Goal: Task Accomplishment & Management: Manage account settings

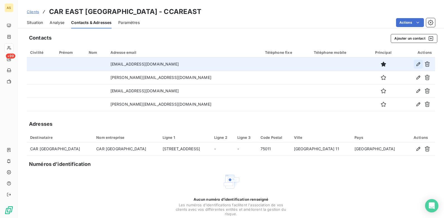
click at [415, 64] on icon "button" at bounding box center [418, 64] width 6 height 6
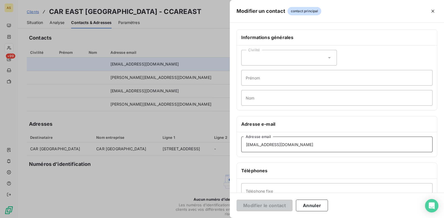
drag, startPoint x: 292, startPoint y: 145, endPoint x: 246, endPoint y: 146, distance: 46.3
click at [246, 146] on input "[EMAIL_ADDRESS][DOMAIN_NAME]" at bounding box center [336, 145] width 191 height 16
click at [323, 203] on button "Annuler" at bounding box center [312, 206] width 32 height 12
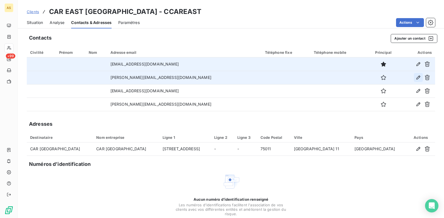
click at [417, 77] on button "button" at bounding box center [418, 77] width 9 height 9
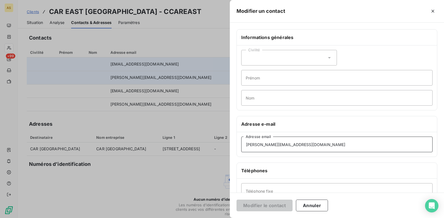
drag, startPoint x: 300, startPoint y: 144, endPoint x: 233, endPoint y: 149, distance: 67.7
click at [233, 149] on div "Informations générales Civilité Prénom Nom Adresse e-mail [PERSON_NAME][EMAIL_A…" at bounding box center [337, 152] width 214 height 247
click at [317, 201] on button "Annuler" at bounding box center [312, 206] width 32 height 12
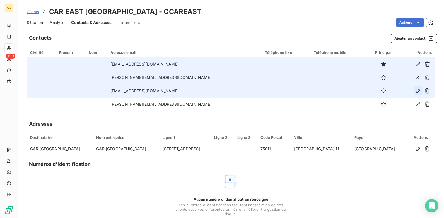
click at [416, 91] on icon "button" at bounding box center [418, 91] width 6 height 6
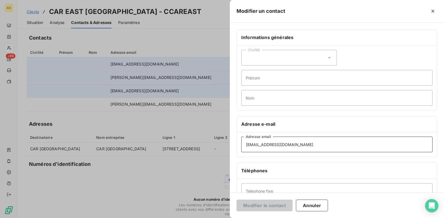
drag, startPoint x: 295, startPoint y: 145, endPoint x: 193, endPoint y: 145, distance: 101.5
click at [193, 218] on div "Modifier un contact Informations générales Civilité Prénom Nom Adresse e-mail […" at bounding box center [222, 218] width 444 height 0
click at [152, 130] on div at bounding box center [222, 109] width 444 height 218
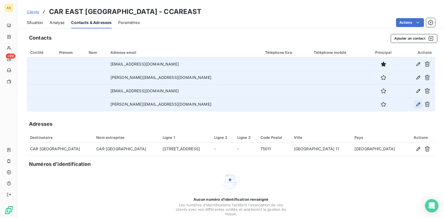
click at [415, 104] on icon "button" at bounding box center [418, 104] width 6 height 6
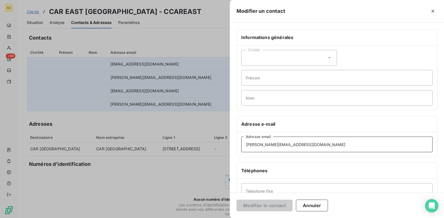
drag, startPoint x: 311, startPoint y: 148, endPoint x: 224, endPoint y: 144, distance: 87.9
click at [224, 218] on div "Modifier un contact Informations générales Civilité Prénom Nom Adresse e-mail […" at bounding box center [222, 218] width 444 height 0
click at [312, 205] on button "Annuler" at bounding box center [312, 206] width 32 height 12
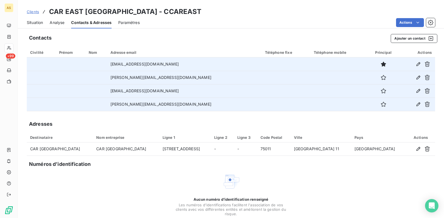
click at [34, 10] on span "Clients" at bounding box center [33, 11] width 12 height 4
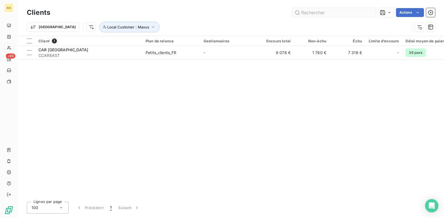
click at [303, 11] on input "text" at bounding box center [334, 12] width 84 height 9
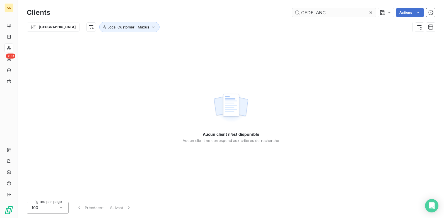
click at [300, 14] on input "CEDELANC" at bounding box center [334, 12] width 84 height 9
type input "CEDELANC"
click at [420, 25] on icon "button" at bounding box center [419, 27] width 4 height 4
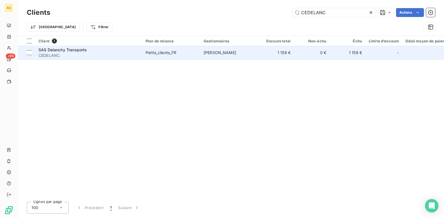
click at [62, 55] on span "CEDELANC" at bounding box center [88, 56] width 100 height 6
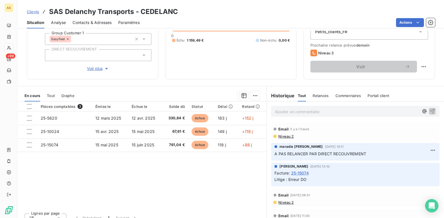
scroll to position [76, 0]
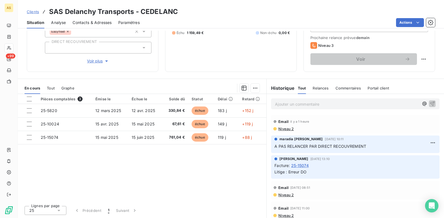
click at [297, 104] on p "Ajouter un commentaire ﻿" at bounding box center [347, 104] width 144 height 7
click at [295, 104] on p "Ajouter un commentaire ﻿" at bounding box center [347, 104] width 144 height 7
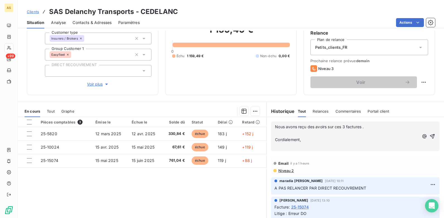
scroll to position [56, 0]
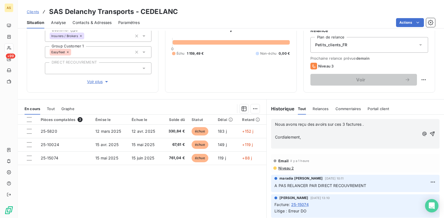
click at [310, 137] on p "Cordialement," at bounding box center [347, 137] width 144 height 6
click at [316, 136] on p "Cordialement, ( mail" at bounding box center [347, 137] width 144 height 6
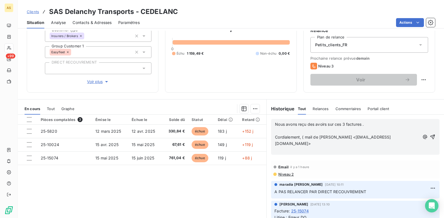
click at [400, 134] on p "Cordialement, ( mail de [PERSON_NAME] <[EMAIL_ADDRESS][DOMAIN_NAME]>" at bounding box center [347, 140] width 144 height 13
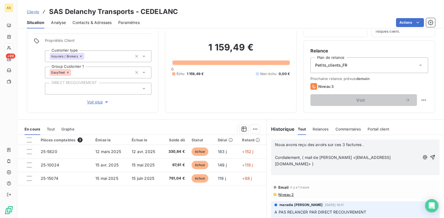
scroll to position [76, 0]
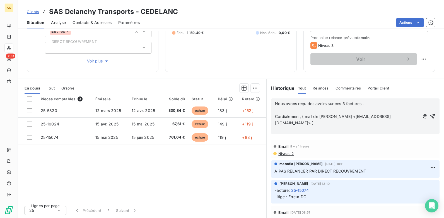
click at [31, 13] on span "Clients" at bounding box center [33, 11] width 12 height 4
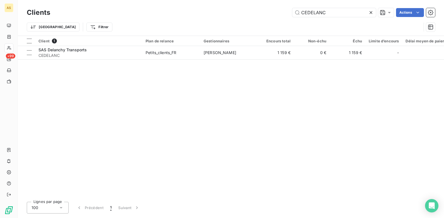
click at [370, 15] on icon at bounding box center [371, 13] width 6 height 6
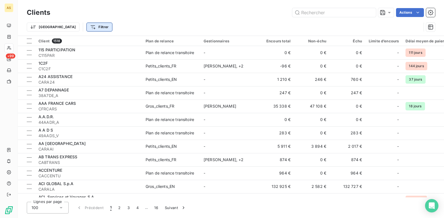
click at [72, 29] on html "AS +99 Clients Actions Trier Filtrer Client 1518 Plan de relance Gestionnaires …" at bounding box center [222, 109] width 444 height 218
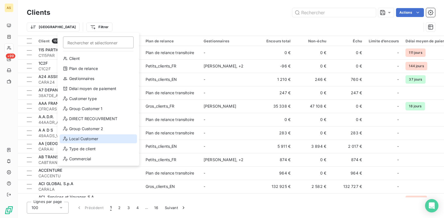
click at [87, 139] on div "Local Customer" at bounding box center [98, 138] width 77 height 9
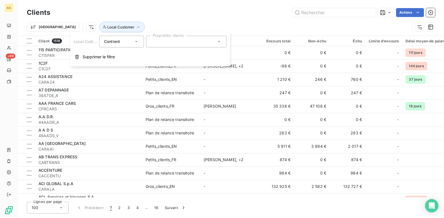
click at [222, 42] on div at bounding box center [186, 42] width 80 height 12
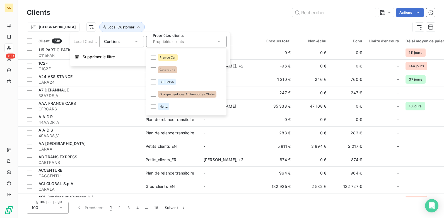
scroll to position [474, 0]
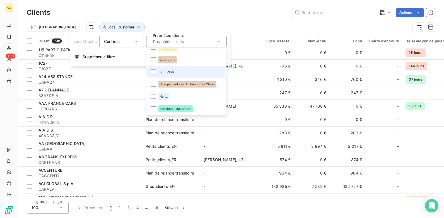
click at [164, 73] on span "GIE SNSA" at bounding box center [166, 71] width 14 height 3
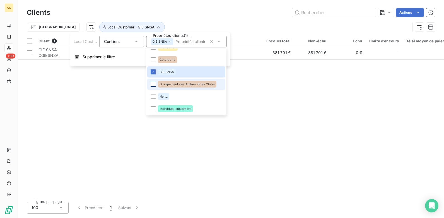
click at [155, 85] on div at bounding box center [153, 84] width 5 height 5
click at [154, 72] on icon at bounding box center [152, 71] width 3 height 3
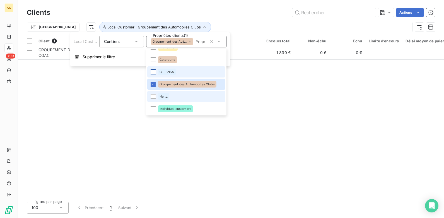
click at [158, 97] on div "Hertz" at bounding box center [163, 96] width 11 height 7
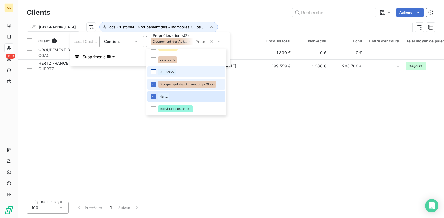
scroll to position [502, 0]
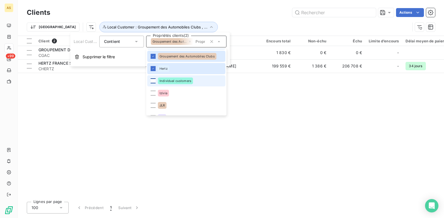
click at [154, 81] on div at bounding box center [153, 80] width 5 height 5
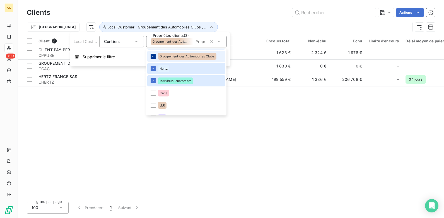
click at [151, 55] on icon at bounding box center [152, 56] width 3 height 3
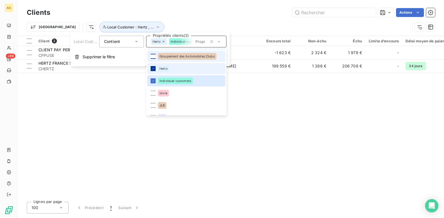
click at [155, 69] on div at bounding box center [153, 68] width 5 height 5
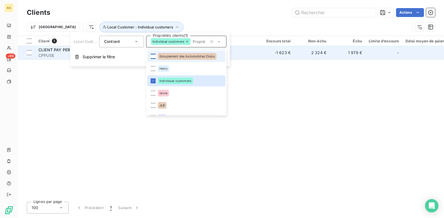
click at [346, 54] on td "1 978 €" at bounding box center [347, 52] width 36 height 13
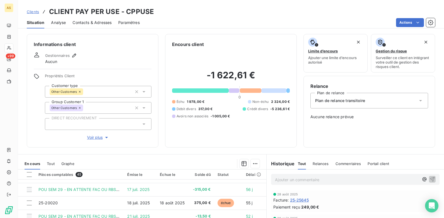
click at [30, 12] on span "Clients" at bounding box center [33, 11] width 12 height 4
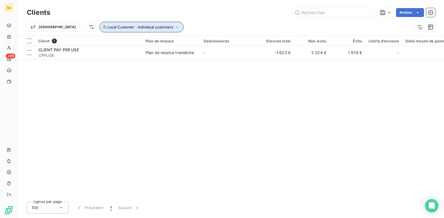
click at [176, 28] on icon "button" at bounding box center [177, 27] width 3 height 2
click at [228, 22] on div "Trier Local Customer : Individual customers" at bounding box center [218, 27] width 383 height 11
click at [174, 28] on icon "button" at bounding box center [177, 27] width 6 height 6
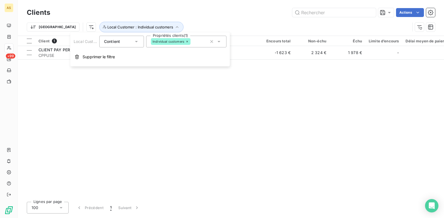
click at [219, 43] on icon at bounding box center [219, 42] width 6 height 6
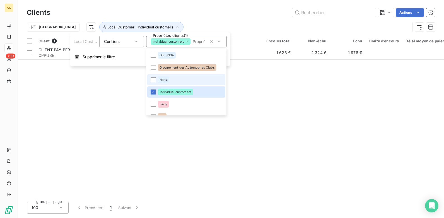
scroll to position [501, 0]
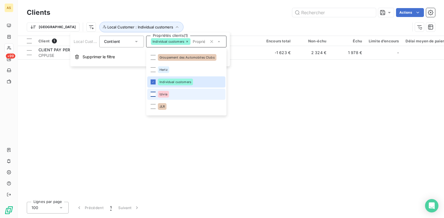
click at [152, 94] on div at bounding box center [153, 94] width 5 height 5
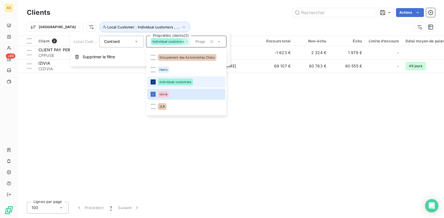
click at [152, 83] on icon at bounding box center [152, 81] width 3 height 3
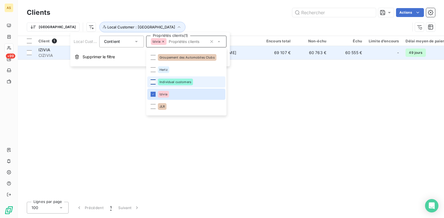
click at [314, 52] on td "60 763 €" at bounding box center [312, 52] width 36 height 13
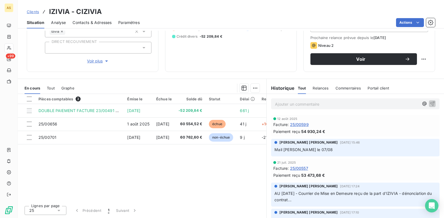
scroll to position [48, 0]
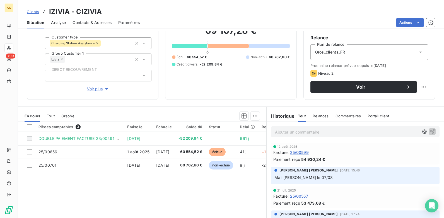
click at [34, 12] on span "Clients" at bounding box center [33, 11] width 12 height 4
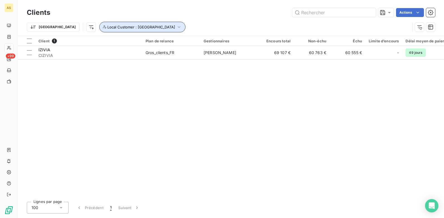
click at [176, 27] on icon "button" at bounding box center [179, 27] width 6 height 6
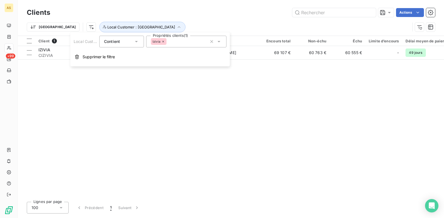
click at [217, 43] on icon at bounding box center [219, 42] width 6 height 6
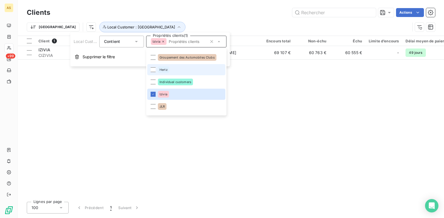
scroll to position [513, 0]
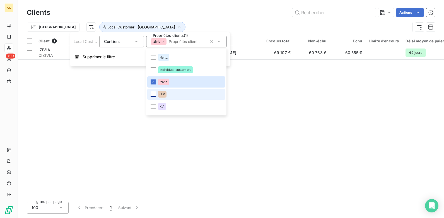
click at [152, 94] on div at bounding box center [153, 94] width 5 height 5
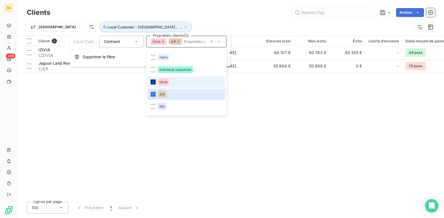
click at [153, 82] on icon at bounding box center [153, 81] width 2 height 1
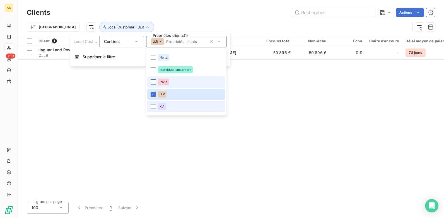
click at [156, 107] on li "KIA" at bounding box center [186, 106] width 78 height 11
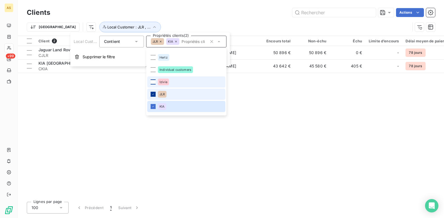
click at [152, 94] on icon at bounding box center [152, 94] width 3 height 3
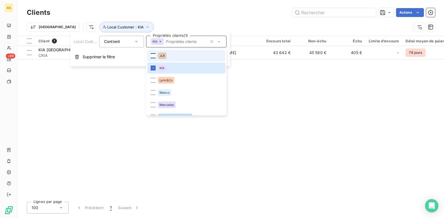
scroll to position [569, 0]
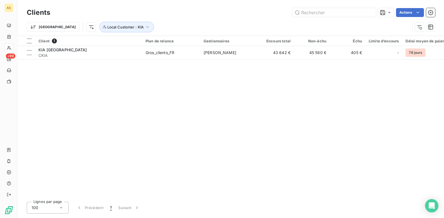
click at [300, 91] on div "Client 1 Plan de relance Gestionnaires Encours total Non-échu Échu Limite d’enc…" at bounding box center [231, 116] width 426 height 161
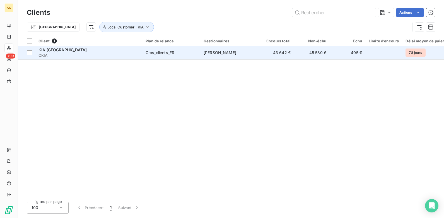
click at [314, 55] on td "45 580 €" at bounding box center [312, 52] width 36 height 13
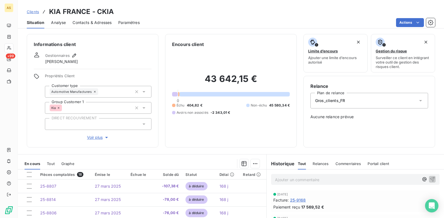
click at [32, 9] on span "Clients" at bounding box center [33, 11] width 12 height 4
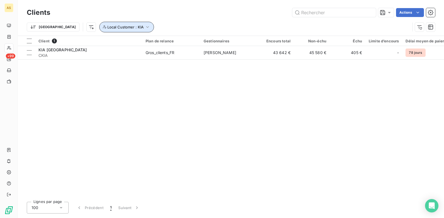
click at [145, 28] on icon "button" at bounding box center [148, 27] width 6 height 6
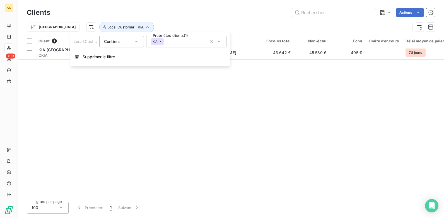
click at [222, 41] on div "KIA" at bounding box center [186, 42] width 80 height 12
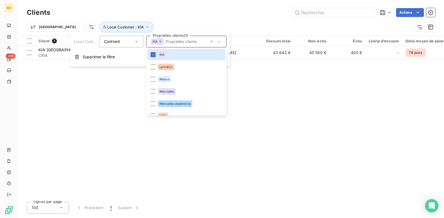
scroll to position [565, 0]
click at [154, 65] on div at bounding box center [153, 66] width 5 height 5
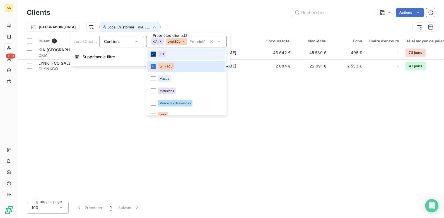
click at [154, 53] on icon at bounding box center [152, 53] width 3 height 3
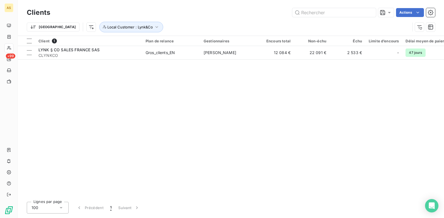
drag, startPoint x: 106, startPoint y: 90, endPoint x: 105, endPoint y: 72, distance: 18.4
click at [106, 87] on div "Client 1 Plan de relance Gestionnaires Encours total Non-échu Échu Limite d’enc…" at bounding box center [231, 116] width 426 height 161
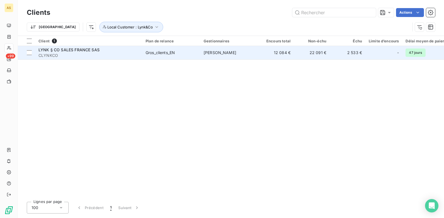
click at [91, 47] on span "LYNK § CO SALES FRANCE SAS" at bounding box center [68, 49] width 61 height 5
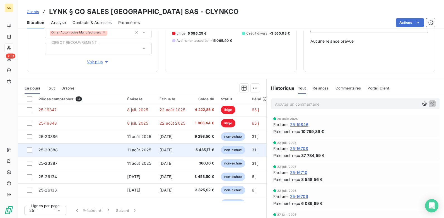
scroll to position [93, 0]
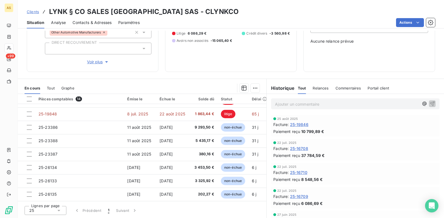
click at [33, 11] on span "Clients" at bounding box center [33, 11] width 12 height 4
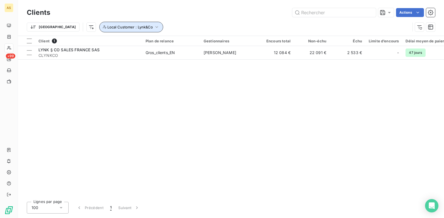
click at [154, 25] on icon "button" at bounding box center [157, 27] width 6 height 6
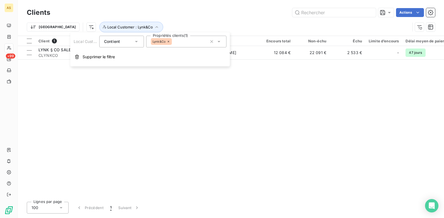
click at [220, 44] on icon at bounding box center [219, 42] width 6 height 6
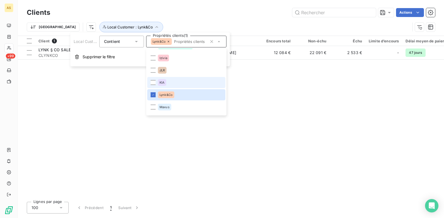
scroll to position [550, 0]
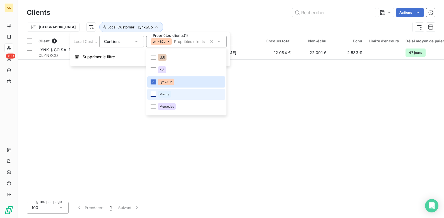
click at [154, 94] on div at bounding box center [153, 94] width 5 height 5
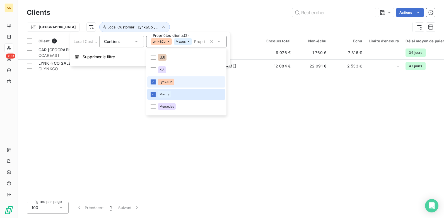
click at [149, 81] on li "Lynk&Co" at bounding box center [186, 81] width 78 height 11
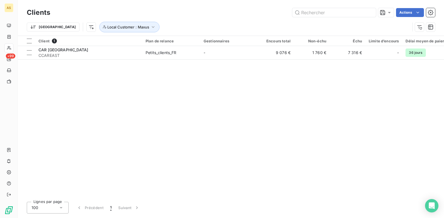
click at [291, 72] on div "Client 1 Plan de relance Gestionnaires Encours total Non-échu Échu Limite d’enc…" at bounding box center [231, 116] width 426 height 161
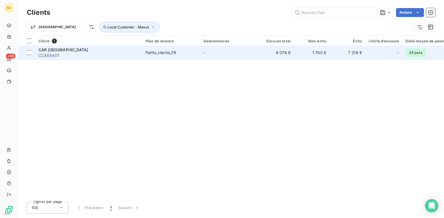
click at [355, 51] on td "7 316 €" at bounding box center [347, 52] width 36 height 13
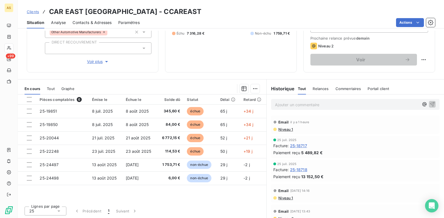
scroll to position [76, 0]
click at [32, 11] on span "Clients" at bounding box center [33, 11] width 12 height 4
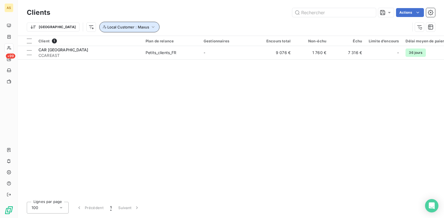
click at [120, 26] on span "Local Customer : Maxus" at bounding box center [128, 27] width 42 height 4
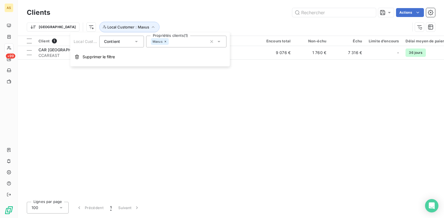
drag, startPoint x: 218, startPoint y: 42, endPoint x: 216, endPoint y: 45, distance: 3.7
click at [219, 42] on icon at bounding box center [219, 42] width 6 height 6
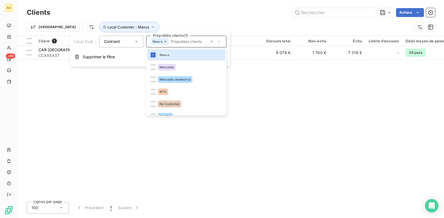
scroll to position [590, 0]
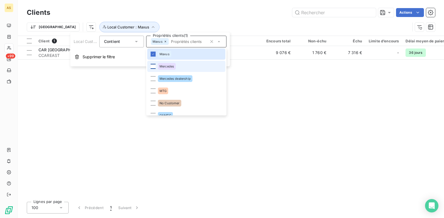
click at [153, 67] on div at bounding box center [153, 66] width 5 height 5
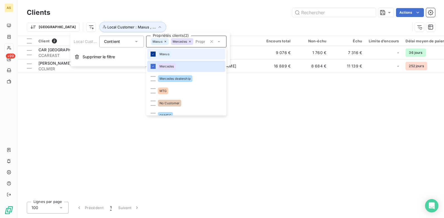
click at [155, 53] on div at bounding box center [153, 54] width 5 height 5
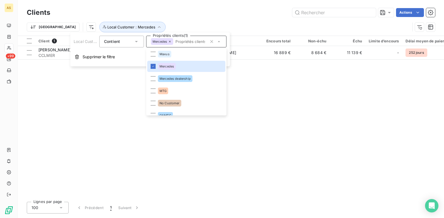
click at [126, 83] on div "Client 1 Plan de relance Gestionnaires Encours total Non-échu Échu Limite d’enc…" at bounding box center [231, 116] width 426 height 161
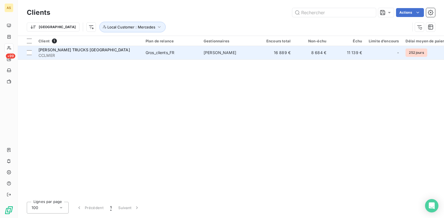
click at [92, 52] on div "[PERSON_NAME] TRUCKS [GEOGRAPHIC_DATA]" at bounding box center [88, 50] width 100 height 6
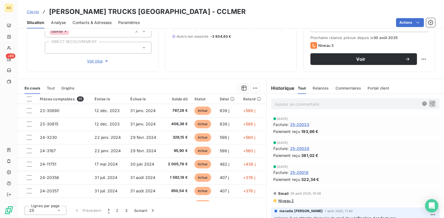
click at [280, 202] on span "Niveau 2" at bounding box center [286, 200] width 16 height 4
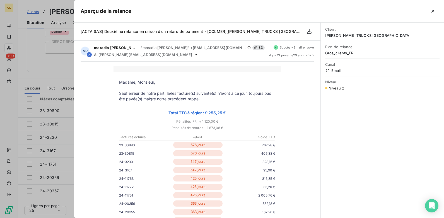
click at [45, 63] on div at bounding box center [222, 109] width 444 height 218
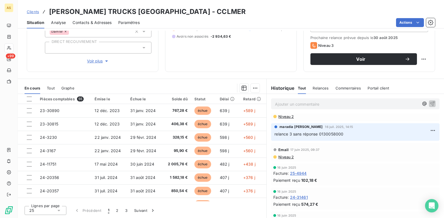
scroll to position [111, 0]
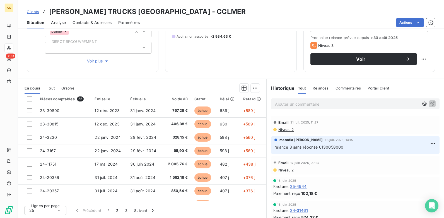
click at [280, 169] on span "Niveau 2" at bounding box center [286, 170] width 16 height 4
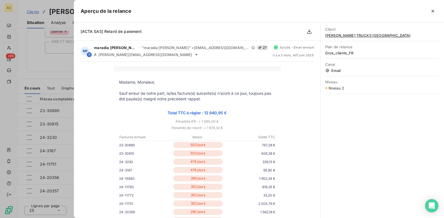
click at [54, 57] on div at bounding box center [222, 109] width 444 height 218
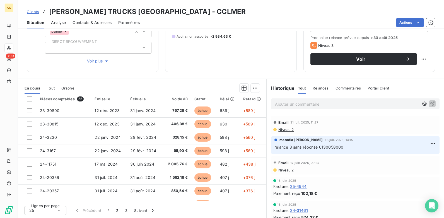
click at [283, 130] on span "Niveau 2" at bounding box center [286, 129] width 16 height 4
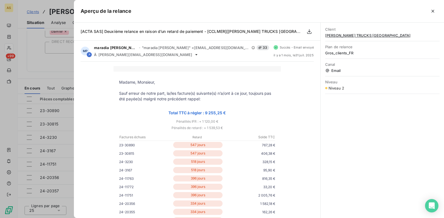
click at [47, 54] on div at bounding box center [222, 109] width 444 height 218
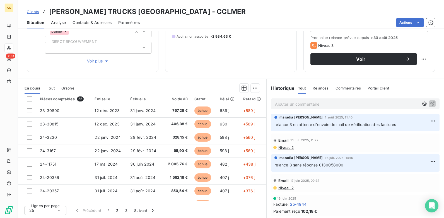
scroll to position [0, 0]
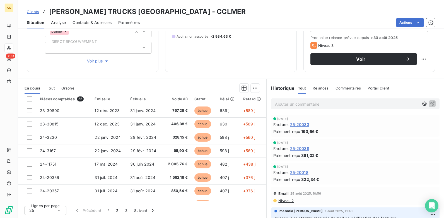
click at [289, 203] on span "Niveau 2" at bounding box center [286, 200] width 16 height 4
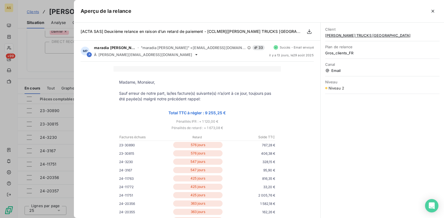
click at [45, 56] on div at bounding box center [222, 109] width 444 height 218
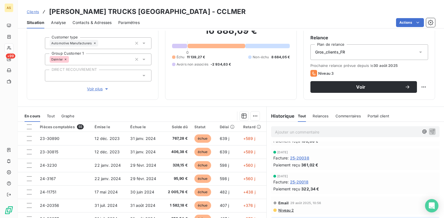
scroll to position [28, 0]
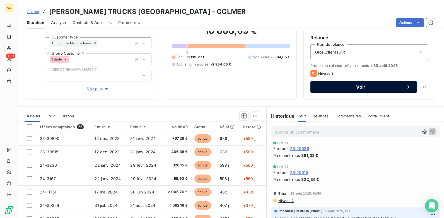
click at [333, 87] on span "Voir" at bounding box center [361, 87] width 88 height 4
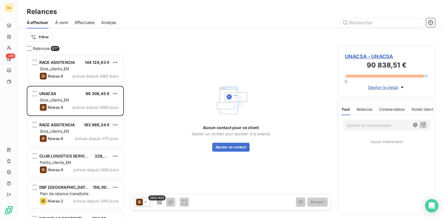
scroll to position [4, 4]
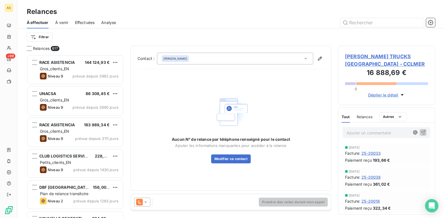
click at [146, 198] on div at bounding box center [142, 202] width 16 height 9
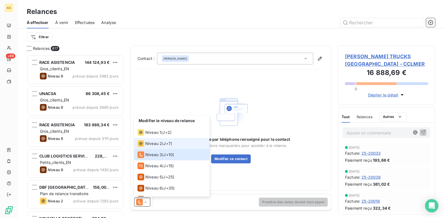
click at [159, 145] on span "Niveau 2" at bounding box center [153, 144] width 17 height 6
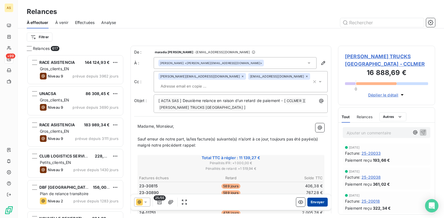
click at [314, 200] on button "Envoyer" at bounding box center [317, 202] width 20 height 9
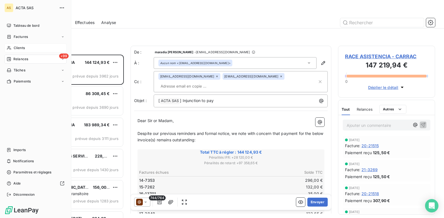
click at [35, 51] on div "Clients" at bounding box center [35, 47] width 62 height 9
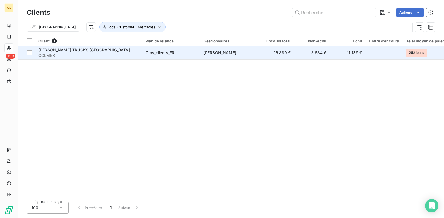
click at [347, 55] on td "11 139 €" at bounding box center [347, 52] width 36 height 13
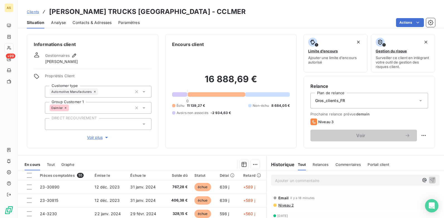
click at [35, 12] on span "Clients" at bounding box center [33, 11] width 12 height 4
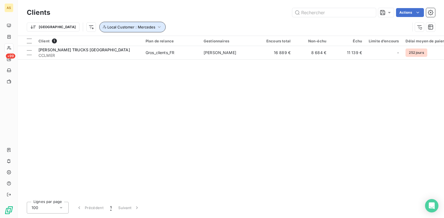
click at [156, 27] on icon "button" at bounding box center [159, 27] width 6 height 6
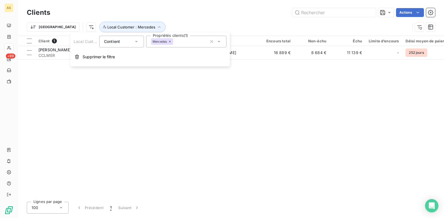
click at [220, 42] on icon at bounding box center [219, 42] width 6 height 6
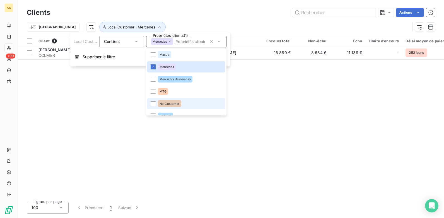
scroll to position [602, 0]
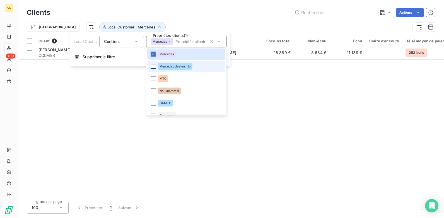
click at [155, 67] on div at bounding box center [153, 66] width 5 height 5
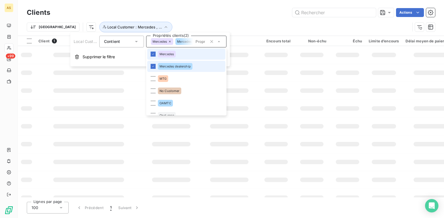
click at [152, 52] on div at bounding box center [153, 54] width 5 height 5
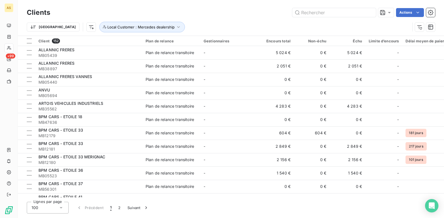
click at [188, 9] on div "Actions" at bounding box center [246, 12] width 378 height 9
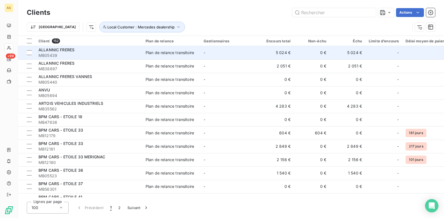
click at [350, 55] on td "5 024 €" at bounding box center [347, 52] width 36 height 13
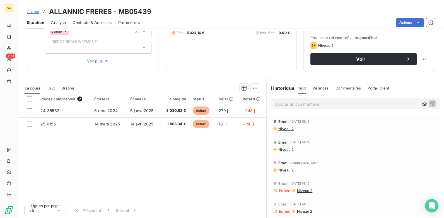
click at [91, 19] on div "Contacts & Adresses" at bounding box center [91, 23] width 39 height 12
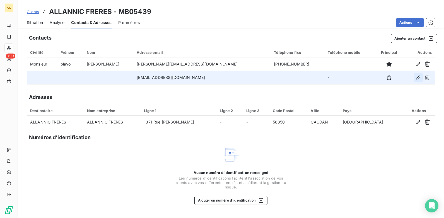
click at [420, 79] on icon "button" at bounding box center [418, 78] width 6 height 6
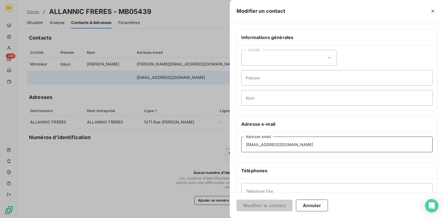
click at [280, 145] on input "[EMAIL_ADDRESS][DOMAIN_NAME]" at bounding box center [336, 145] width 191 height 16
type input "[EMAIL_ADDRESS][DOMAIN_NAME]"
click at [271, 206] on button "Modifier le contact" at bounding box center [264, 206] width 56 height 12
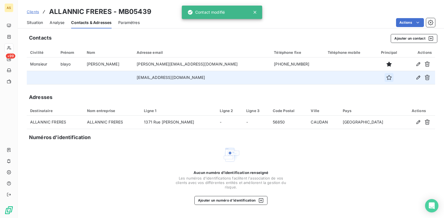
drag, startPoint x: 380, startPoint y: 79, endPoint x: 300, endPoint y: 77, distance: 79.5
click at [386, 79] on icon "button" at bounding box center [389, 78] width 6 height 6
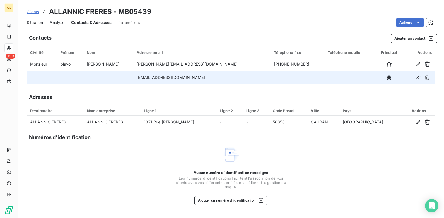
click at [37, 22] on span "Situation" at bounding box center [35, 23] width 16 height 6
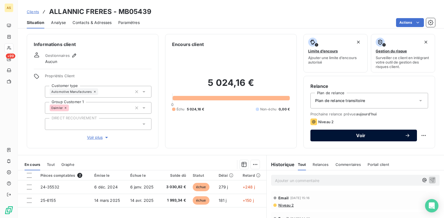
click at [344, 135] on span "Voir" at bounding box center [361, 135] width 88 height 4
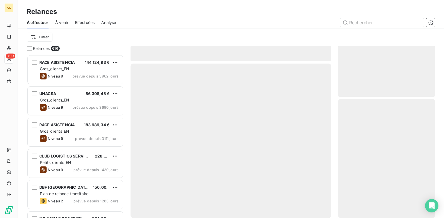
scroll to position [159, 93]
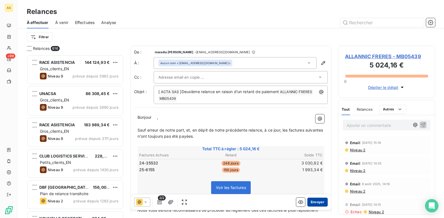
click at [314, 198] on button "Envoyer" at bounding box center [317, 202] width 20 height 9
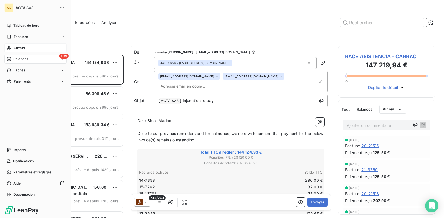
click at [29, 48] on div "Clients" at bounding box center [35, 47] width 62 height 9
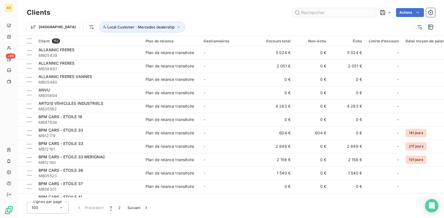
click at [296, 14] on input "text" at bounding box center [334, 12] width 84 height 9
click at [302, 13] on input "text" at bounding box center [334, 12] width 84 height 9
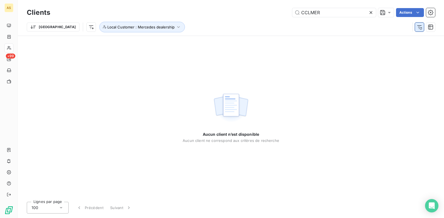
type input "CCLMER"
click at [417, 26] on icon "button" at bounding box center [419, 27] width 6 height 6
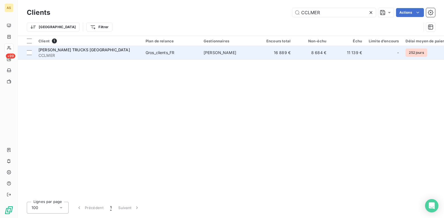
click at [235, 55] on td "[PERSON_NAME]" at bounding box center [229, 52] width 58 height 13
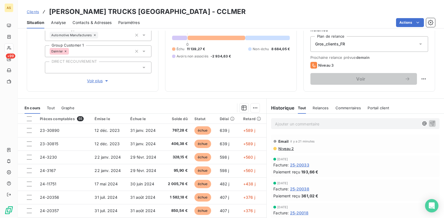
scroll to position [76, 0]
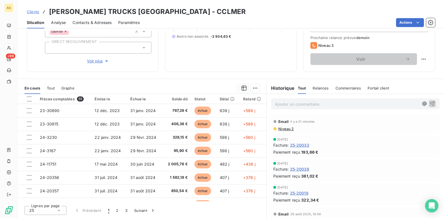
click at [97, 25] on span "Contacts & Adresses" at bounding box center [91, 23] width 39 height 6
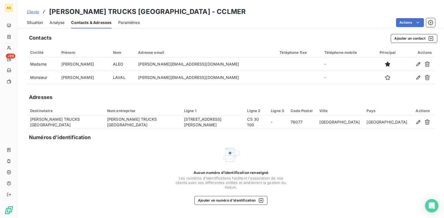
click at [428, 79] on icon "button" at bounding box center [426, 77] width 5 height 5
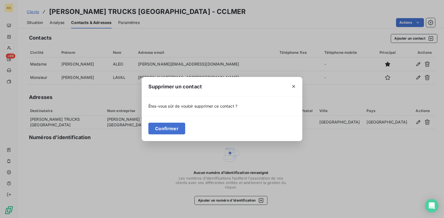
click at [35, 21] on div "Supprimer un contact Êtes-vous sûr de vouloir supprimer ce contact ? Confirmer" at bounding box center [222, 109] width 444 height 218
click at [294, 84] on icon "button" at bounding box center [294, 87] width 6 height 6
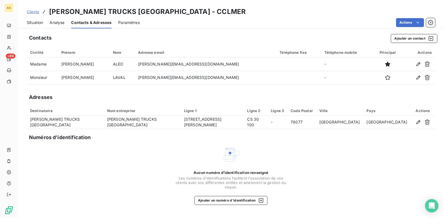
click at [35, 21] on span "Situation" at bounding box center [35, 23] width 16 height 6
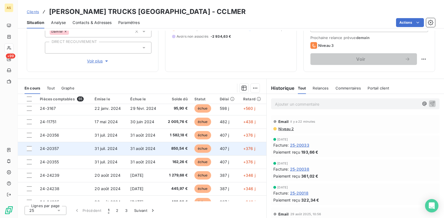
scroll to position [0, 0]
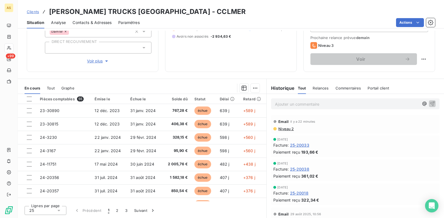
click at [33, 13] on span "Clients" at bounding box center [33, 11] width 12 height 4
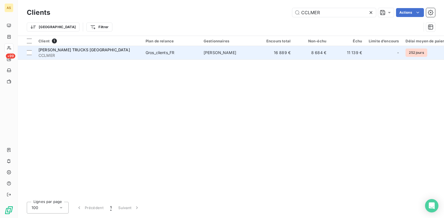
click at [200, 49] on td "[PERSON_NAME]" at bounding box center [229, 52] width 58 height 13
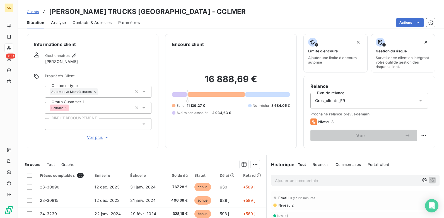
click at [93, 22] on span "Contacts & Adresses" at bounding box center [91, 23] width 39 height 6
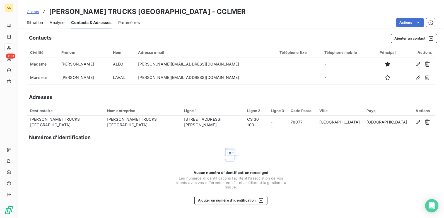
click at [34, 11] on span "Clients" at bounding box center [33, 11] width 12 height 4
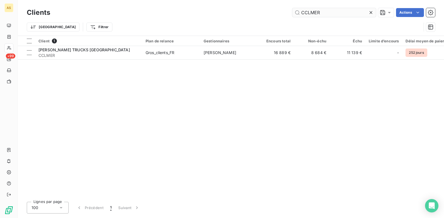
click at [338, 11] on input "CCLMER" at bounding box center [334, 12] width 84 height 9
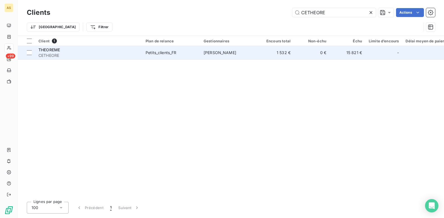
type input "CETHEORE"
click at [215, 51] on span "[PERSON_NAME]" at bounding box center [219, 52] width 33 height 5
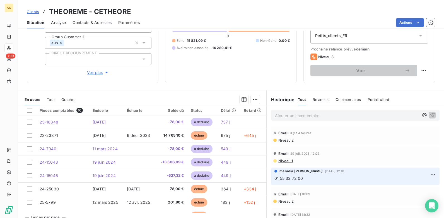
scroll to position [76, 0]
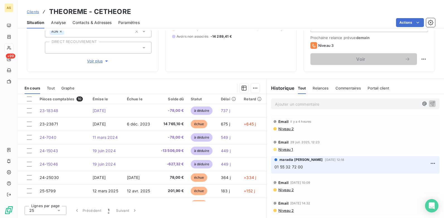
click at [285, 128] on span "Niveau 2" at bounding box center [286, 129] width 16 height 4
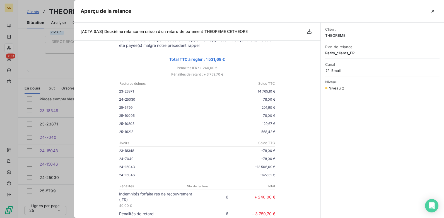
scroll to position [56, 0]
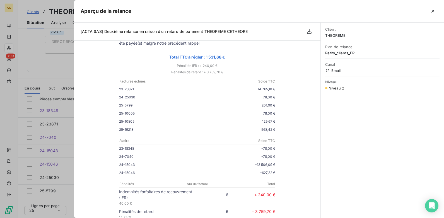
click at [45, 67] on div at bounding box center [222, 109] width 444 height 218
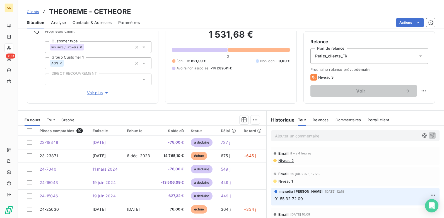
scroll to position [0, 0]
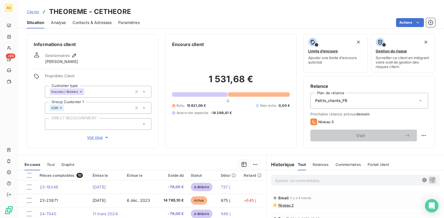
click at [262, 95] on div at bounding box center [259, 94] width 62 height 4
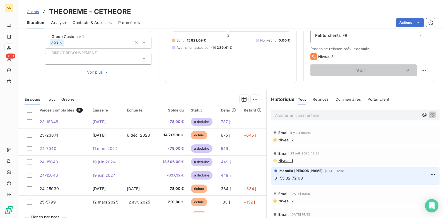
scroll to position [76, 0]
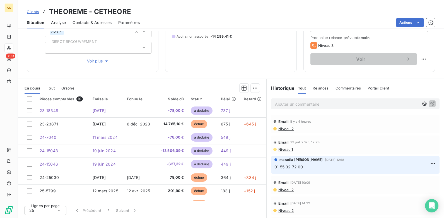
click at [283, 129] on span "Niveau 2" at bounding box center [286, 129] width 16 height 4
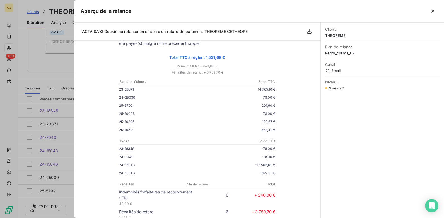
scroll to position [56, 0]
click at [59, 65] on div at bounding box center [222, 109] width 444 height 218
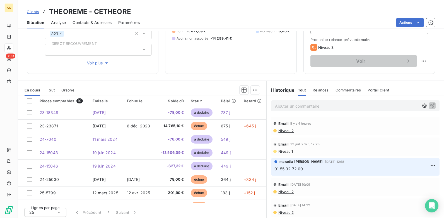
scroll to position [76, 0]
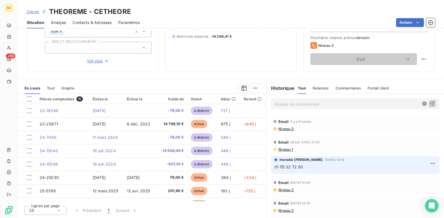
click at [282, 103] on p "Ajouter un commentaire ﻿" at bounding box center [347, 104] width 144 height 7
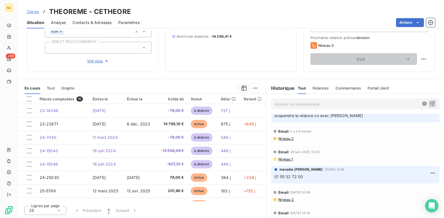
scroll to position [0, 0]
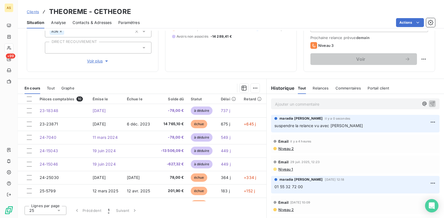
click at [32, 11] on span "Clients" at bounding box center [33, 11] width 12 height 4
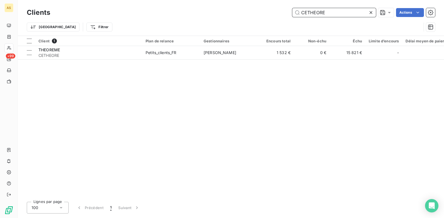
drag, startPoint x: 345, startPoint y: 13, endPoint x: 281, endPoint y: 13, distance: 63.8
click at [281, 13] on div "CETHEORE Actions" at bounding box center [246, 12] width 378 height 9
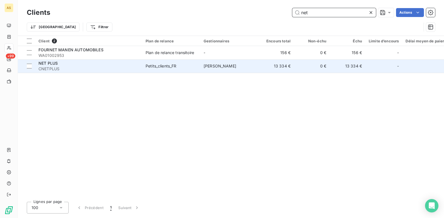
type input "net"
click at [335, 70] on td "13 334 €" at bounding box center [347, 65] width 36 height 13
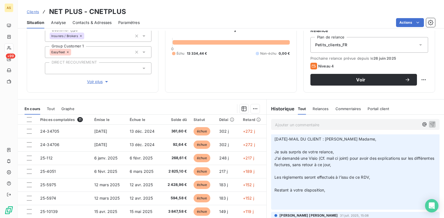
scroll to position [217, 0]
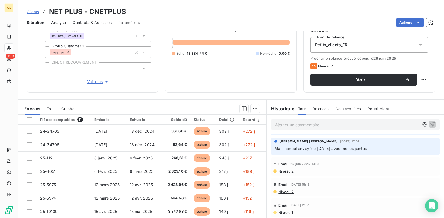
click at [31, 11] on span "Clients" at bounding box center [33, 11] width 12 height 4
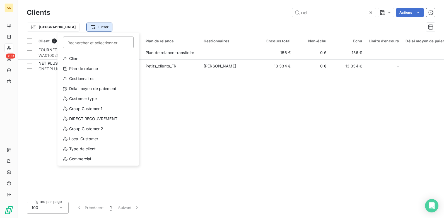
click at [67, 30] on html "AS +99 Clients net Actions Trier Filtrer Rechercher et sélectionner Client Plan…" at bounding box center [222, 109] width 444 height 218
click at [89, 137] on div "Local Customer" at bounding box center [98, 138] width 77 height 9
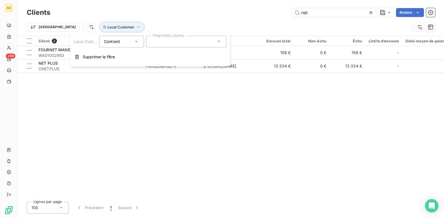
click at [219, 39] on icon at bounding box center [219, 42] width 6 height 6
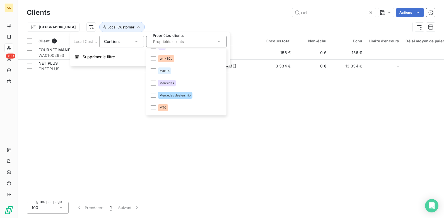
scroll to position [585, 0]
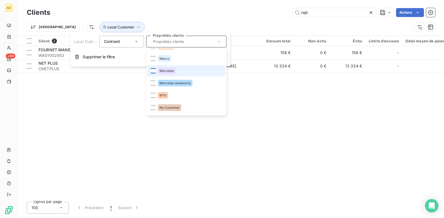
click at [152, 73] on div at bounding box center [153, 70] width 5 height 5
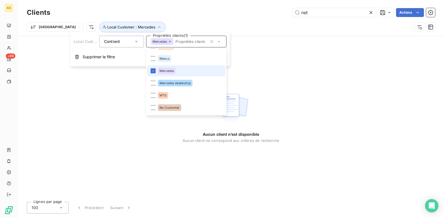
click at [189, 72] on li "Mercedes" at bounding box center [186, 70] width 78 height 11
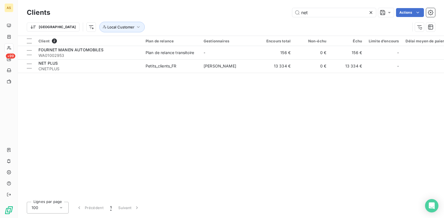
click at [331, 115] on div "Client 2 Plan de relance Gestionnaires Encours total Non-échu Échu Limite d’enc…" at bounding box center [231, 116] width 426 height 161
drag, startPoint x: 333, startPoint y: 10, endPoint x: 210, endPoint y: 30, distance: 124.8
click at [213, 28] on div "Clients net Actions Trier Local Customer" at bounding box center [231, 21] width 408 height 29
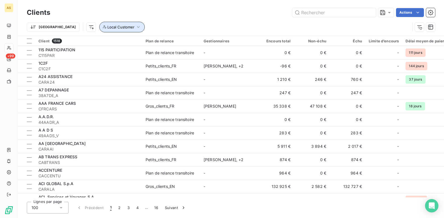
click at [113, 27] on button "Local Customer" at bounding box center [121, 27] width 45 height 11
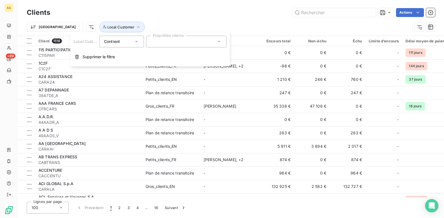
click at [219, 42] on icon at bounding box center [218, 41] width 3 height 1
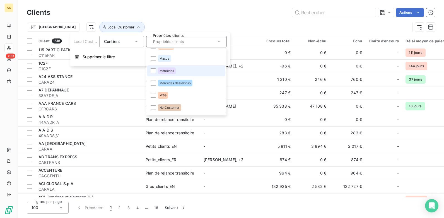
click at [150, 70] on li "Mercedes" at bounding box center [186, 70] width 78 height 11
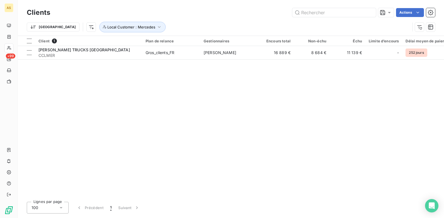
click at [323, 87] on div "Client 1 Plan de relance Gestionnaires Encours total Non-échu Échu Limite d’enc…" at bounding box center [231, 116] width 426 height 161
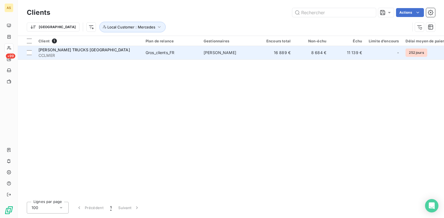
click at [302, 52] on td "8 684 €" at bounding box center [312, 52] width 36 height 13
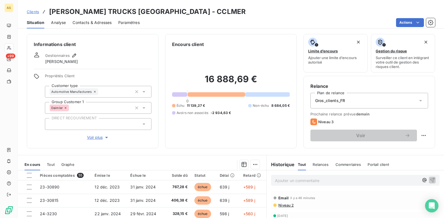
click at [82, 23] on span "Contacts & Adresses" at bounding box center [91, 23] width 39 height 6
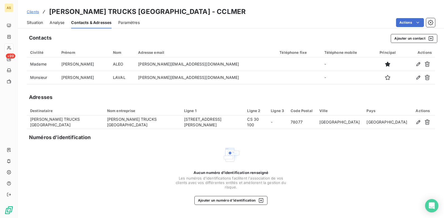
click at [36, 23] on span "Situation" at bounding box center [35, 23] width 16 height 6
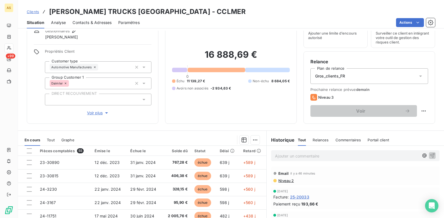
scroll to position [76, 0]
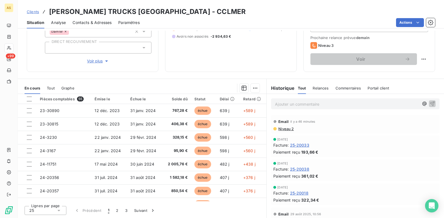
click at [289, 131] on div "Email il y a 46 minutes Niveau 2" at bounding box center [355, 124] width 168 height 18
click at [288, 130] on span "Niveau 2" at bounding box center [286, 129] width 16 height 4
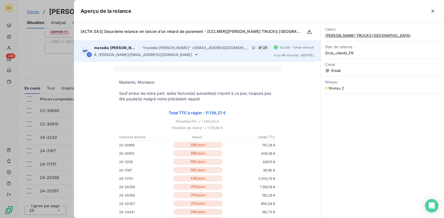
click at [194, 55] on icon at bounding box center [196, 54] width 4 height 4
click at [195, 55] on icon at bounding box center [196, 54] width 2 height 1
click at [136, 58] on div "MP [PERSON_NAME] - "maradia [PERSON_NAME]" <[EMAIL_ADDRESS][DOMAIN_NAME]> 24 À …" at bounding box center [197, 51] width 246 height 21
drag, startPoint x: 136, startPoint y: 58, endPoint x: 161, endPoint y: 54, distance: 25.3
click at [195, 54] on icon at bounding box center [196, 54] width 2 height 1
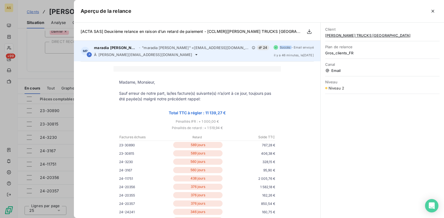
click at [195, 54] on icon at bounding box center [196, 54] width 2 height 1
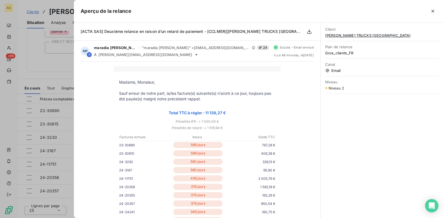
click at [52, 68] on div at bounding box center [222, 109] width 444 height 218
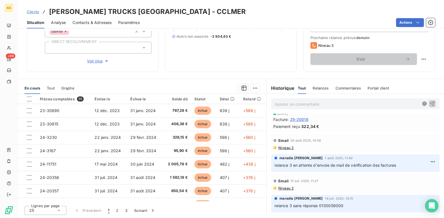
scroll to position [0, 0]
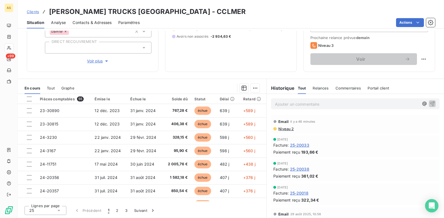
click at [283, 129] on span "Niveau 2" at bounding box center [286, 129] width 16 height 4
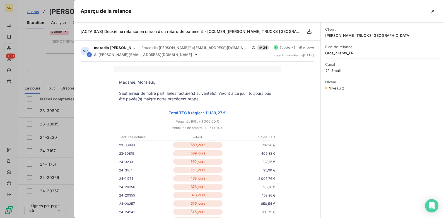
click at [29, 12] on div at bounding box center [222, 109] width 444 height 218
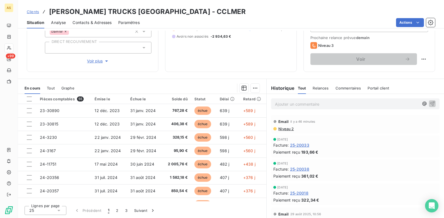
click at [29, 12] on span "Clients" at bounding box center [33, 11] width 12 height 4
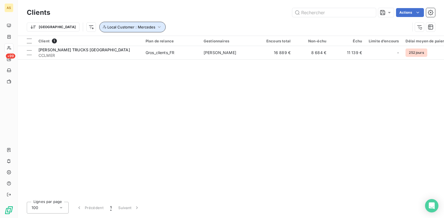
click at [156, 26] on icon "button" at bounding box center [159, 27] width 6 height 6
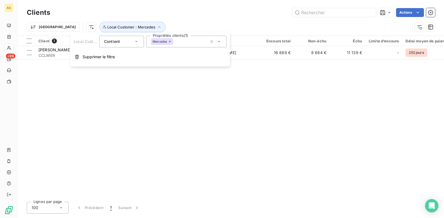
click at [220, 41] on icon at bounding box center [218, 41] width 3 height 1
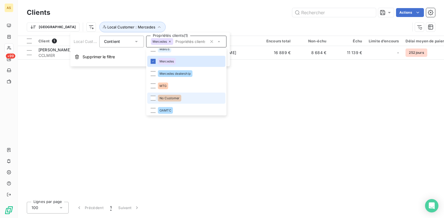
scroll to position [602, 0]
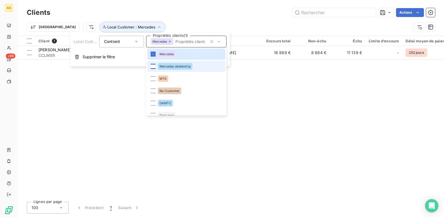
click at [156, 66] on li "Mercedes dealership" at bounding box center [186, 66] width 78 height 11
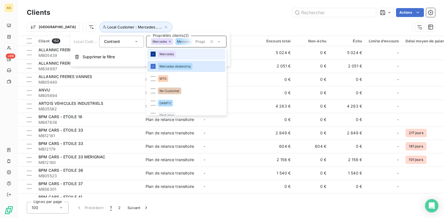
click at [155, 52] on div at bounding box center [153, 54] width 5 height 5
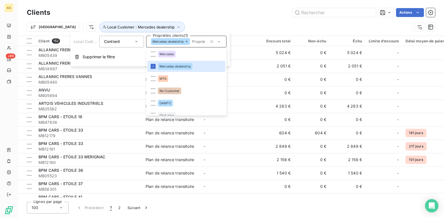
click at [259, 1] on div "Clients Actions [GEOGRAPHIC_DATA] Local Customer : Mercedes dealership" at bounding box center [231, 18] width 426 height 36
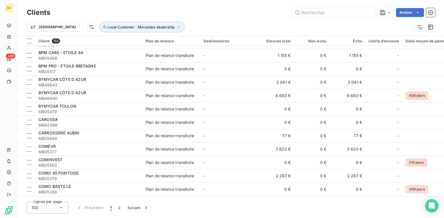
scroll to position [0, 0]
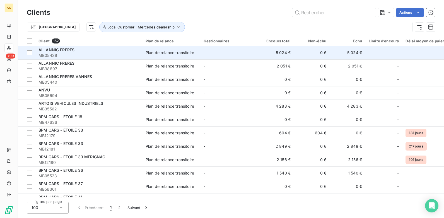
click at [351, 52] on td "5 024 €" at bounding box center [347, 52] width 36 height 13
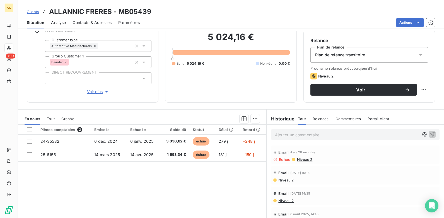
scroll to position [56, 0]
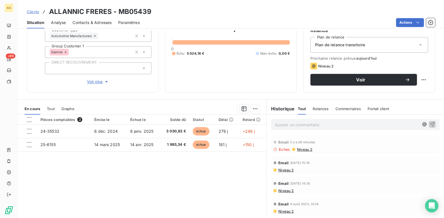
click at [92, 22] on span "Contacts & Adresses" at bounding box center [91, 23] width 39 height 6
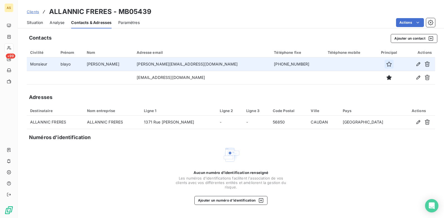
click at [386, 63] on icon "button" at bounding box center [389, 64] width 6 height 6
click at [36, 24] on span "Situation" at bounding box center [35, 23] width 16 height 6
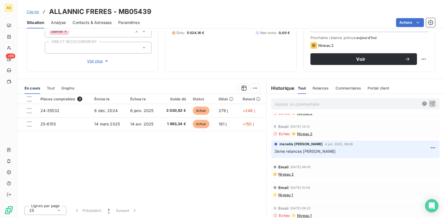
scroll to position [93, 0]
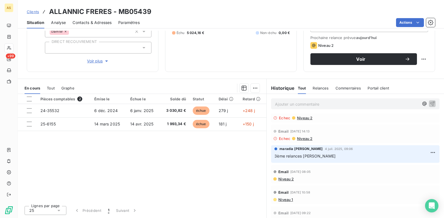
click at [93, 24] on span "Contacts & Adresses" at bounding box center [91, 23] width 39 height 6
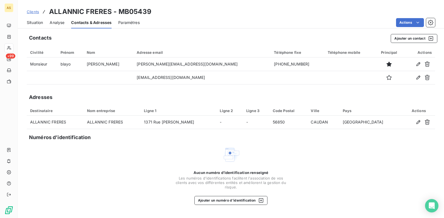
click at [34, 23] on span "Situation" at bounding box center [35, 23] width 16 height 6
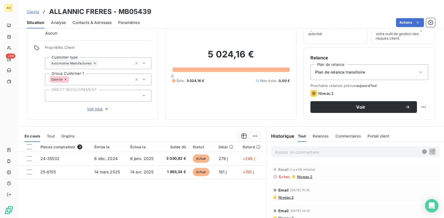
scroll to position [76, 0]
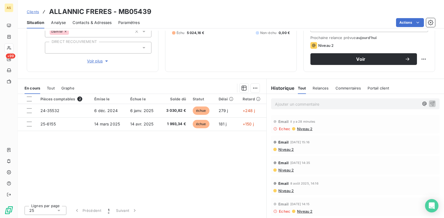
click at [30, 11] on span "Clients" at bounding box center [33, 11] width 12 height 4
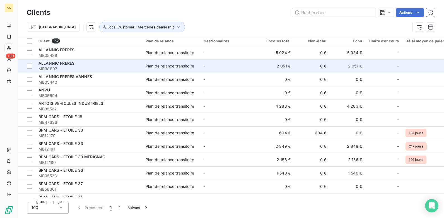
click at [353, 69] on td "2 051 €" at bounding box center [347, 65] width 36 height 13
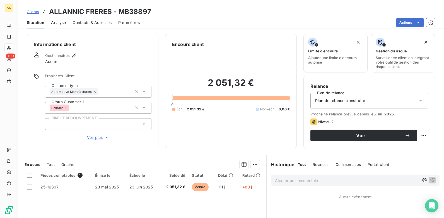
click at [91, 23] on span "Contacts & Adresses" at bounding box center [91, 23] width 39 height 6
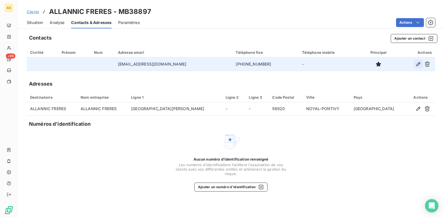
click at [419, 63] on icon "button" at bounding box center [418, 64] width 6 height 6
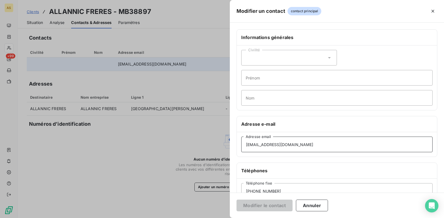
drag, startPoint x: 299, startPoint y: 146, endPoint x: 244, endPoint y: 146, distance: 55.7
click at [244, 146] on input "[EMAIL_ADDRESS][DOMAIN_NAME]" at bounding box center [336, 145] width 191 height 16
click at [26, 9] on div at bounding box center [222, 109] width 444 height 218
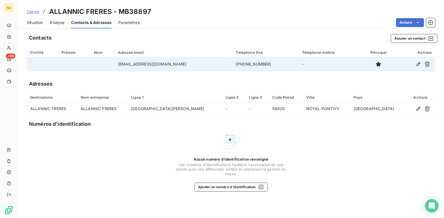
click at [34, 11] on span "Clients" at bounding box center [33, 11] width 12 height 4
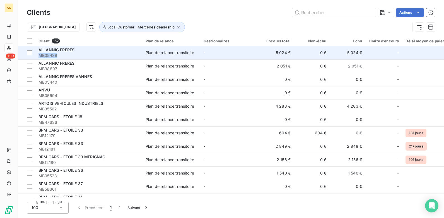
click at [104, 52] on div "ALLANNIC FRERES MB05439" at bounding box center [88, 52] width 100 height 11
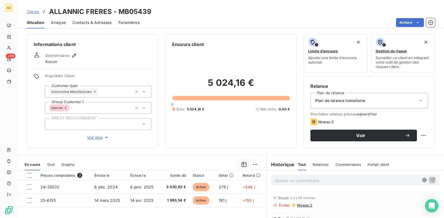
click at [93, 20] on span "Contacts & Adresses" at bounding box center [91, 23] width 39 height 6
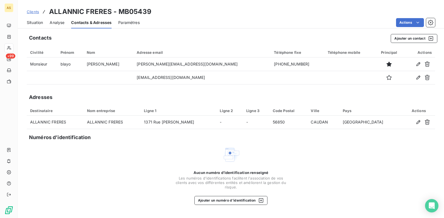
click at [34, 13] on span "Clients" at bounding box center [33, 11] width 12 height 4
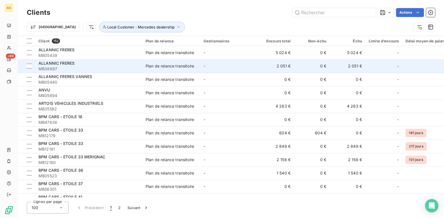
click at [171, 67] on div "Plan de relance transitoire" at bounding box center [169, 66] width 48 height 6
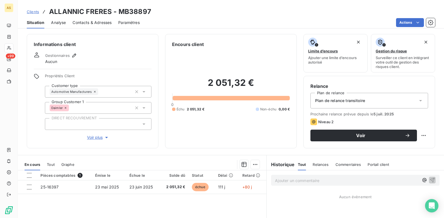
click at [96, 19] on div "Contacts & Adresses" at bounding box center [91, 23] width 39 height 12
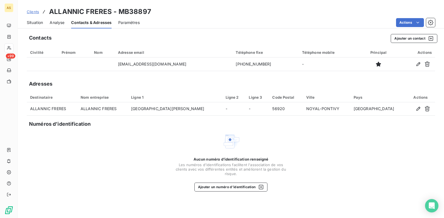
click at [35, 12] on span "Clients" at bounding box center [33, 11] width 12 height 4
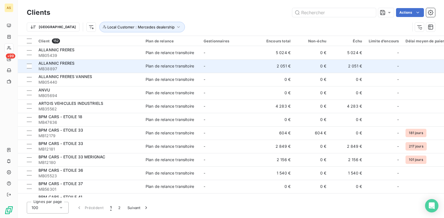
click at [356, 68] on td "2 051 €" at bounding box center [347, 65] width 36 height 13
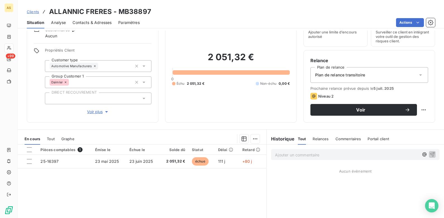
scroll to position [21, 0]
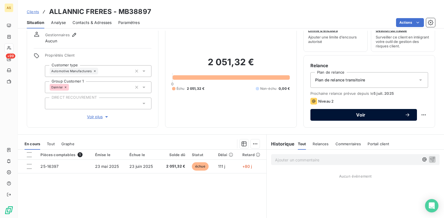
click at [328, 118] on button "Voir" at bounding box center [363, 115] width 106 height 12
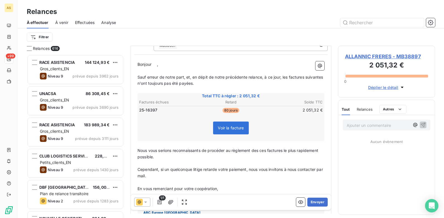
scroll to position [56, 0]
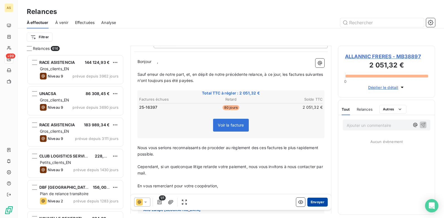
click at [311, 199] on button "Envoyer" at bounding box center [317, 202] width 20 height 9
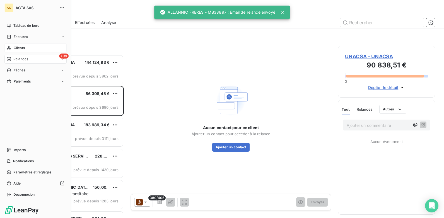
click at [13, 47] on div "Clients" at bounding box center [35, 47] width 62 height 9
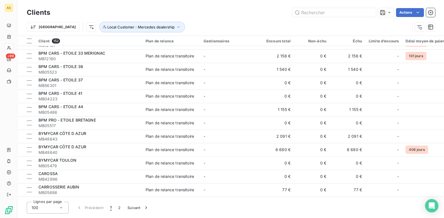
scroll to position [111, 0]
